Goal: Check status: Check status

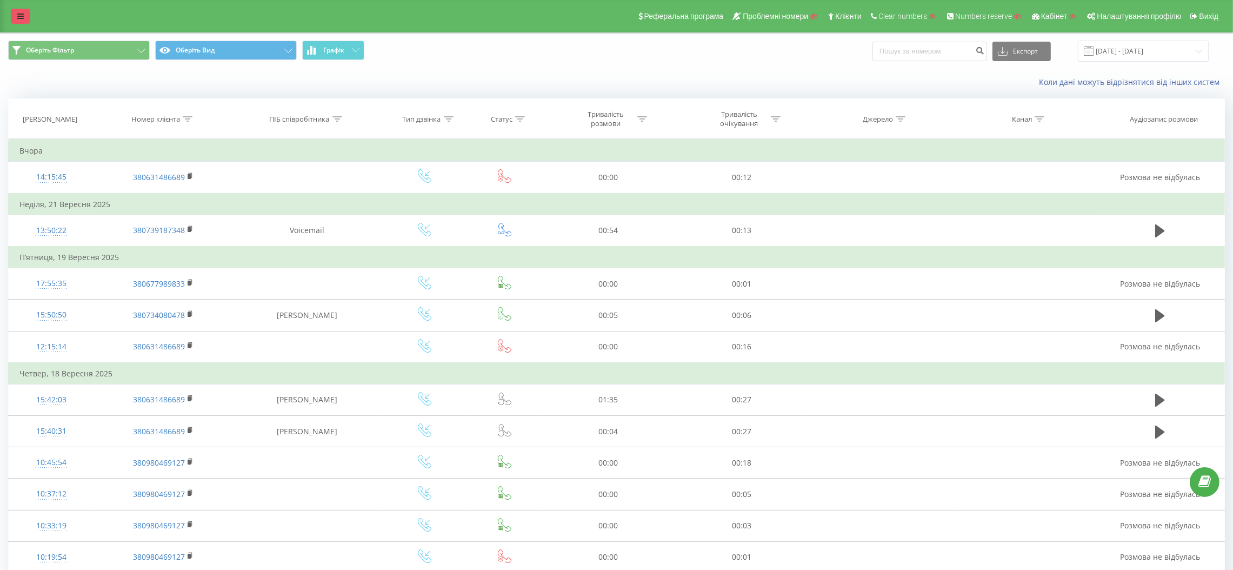
click at [25, 13] on link at bounding box center [20, 16] width 19 height 15
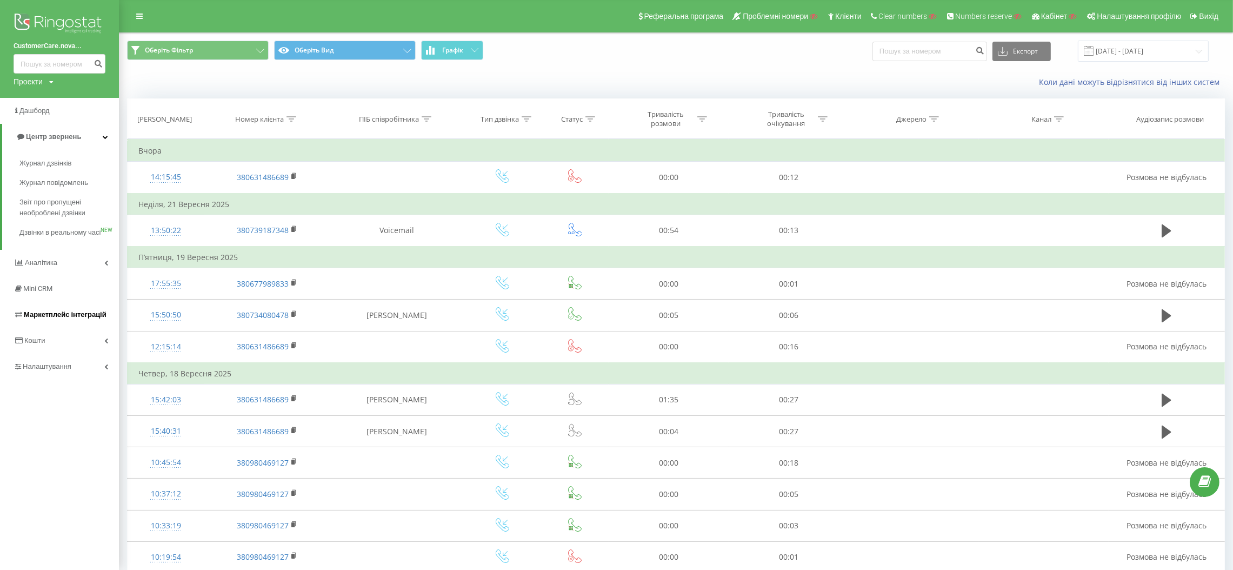
click at [55, 320] on span "Маркетплейс інтеграцій" at bounding box center [60, 314] width 93 height 11
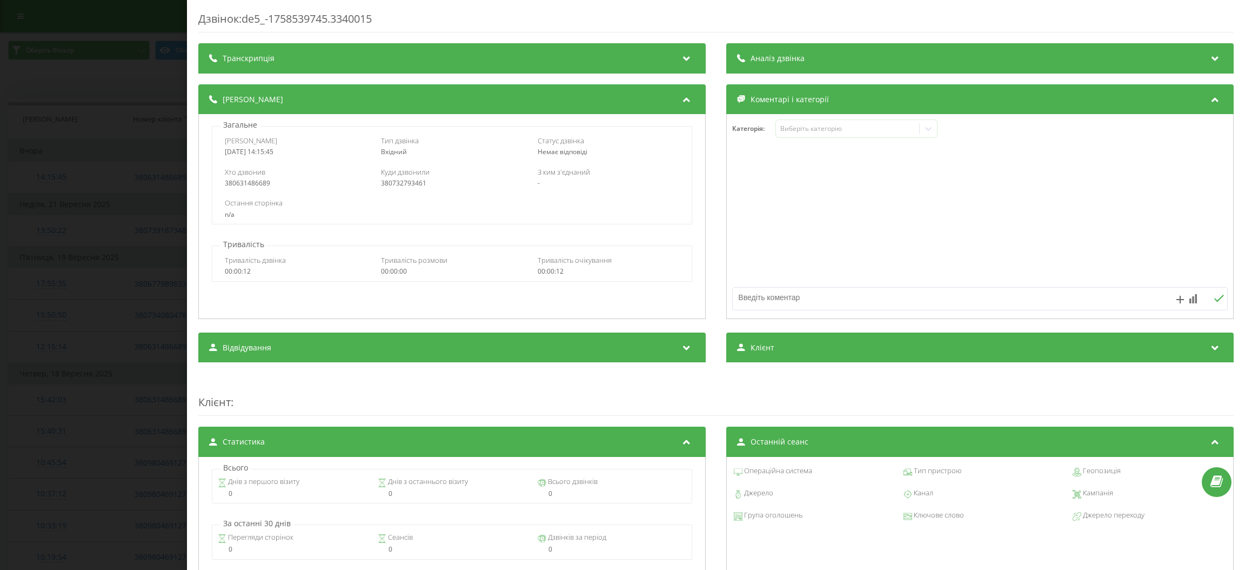
click at [122, 82] on div "Дзвінок : de5_-1758539745.3340015 Транскрипція Для AI-аналізу майбутніх дзвінкі…" at bounding box center [622, 285] width 1245 height 570
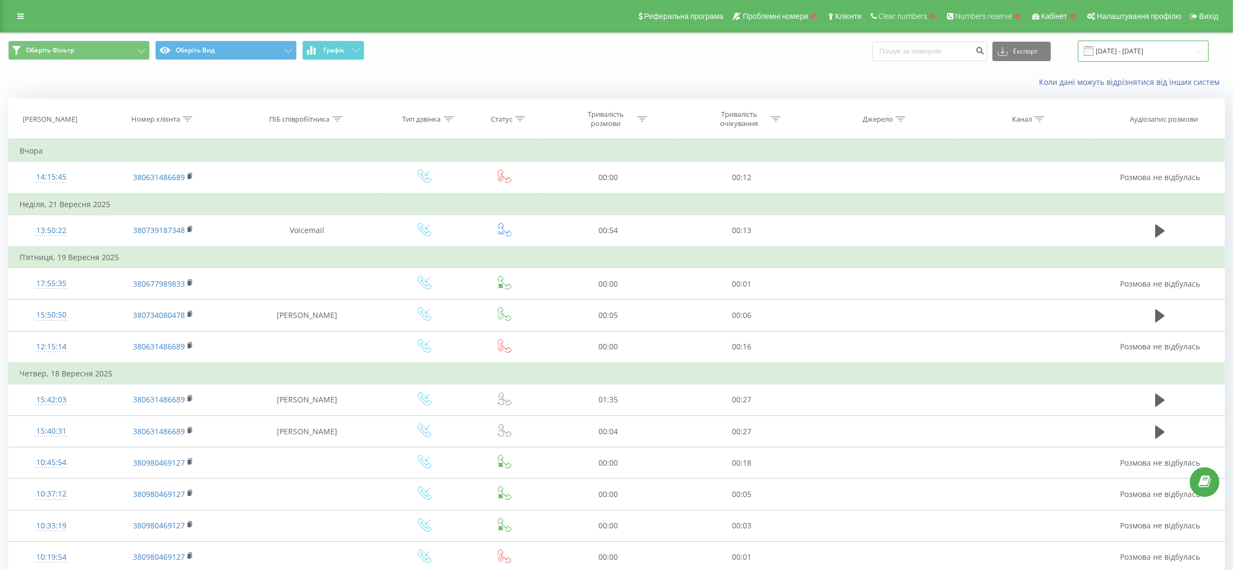
click at [1189, 46] on input "22.08.2025 - 22.09.2025" at bounding box center [1143, 51] width 131 height 21
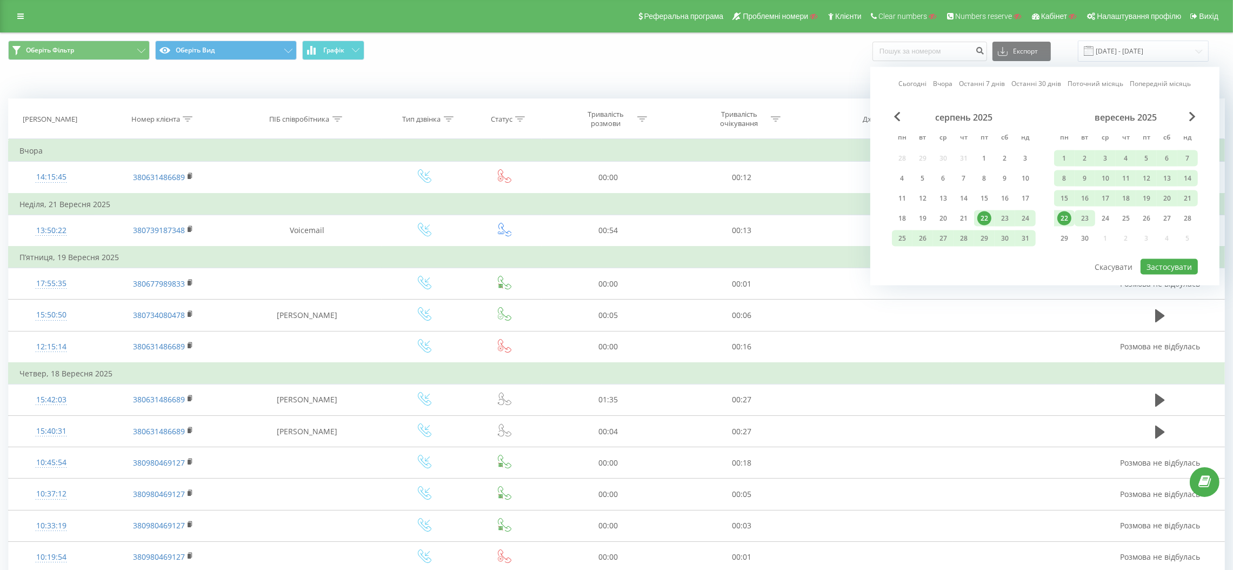
click at [1084, 213] on div "23" at bounding box center [1085, 218] width 14 height 14
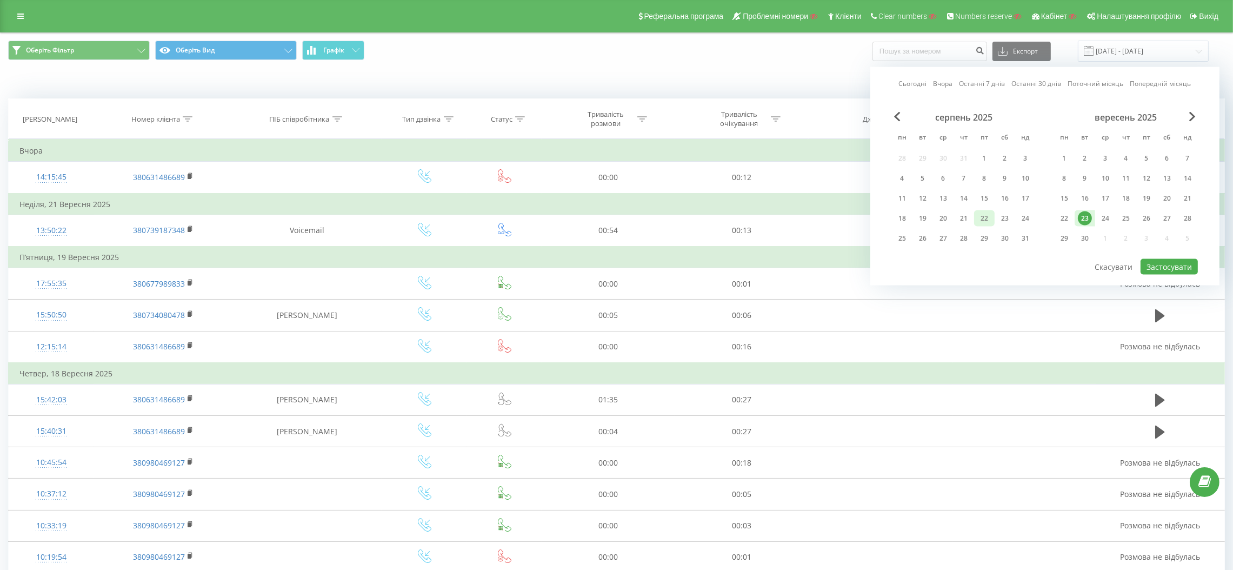
click at [987, 217] on div "22" at bounding box center [984, 218] width 14 height 14
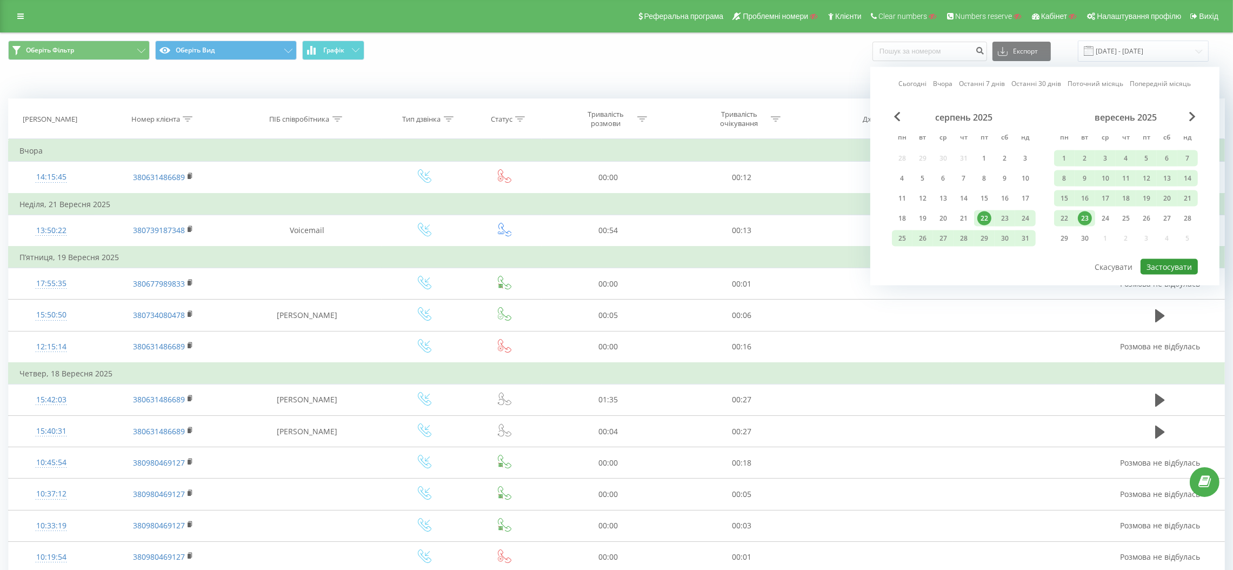
click at [1181, 260] on button "Застосувати" at bounding box center [1168, 267] width 57 height 16
type input "22.08.2025 - 23.09.2025"
